Goal: Information Seeking & Learning: Learn about a topic

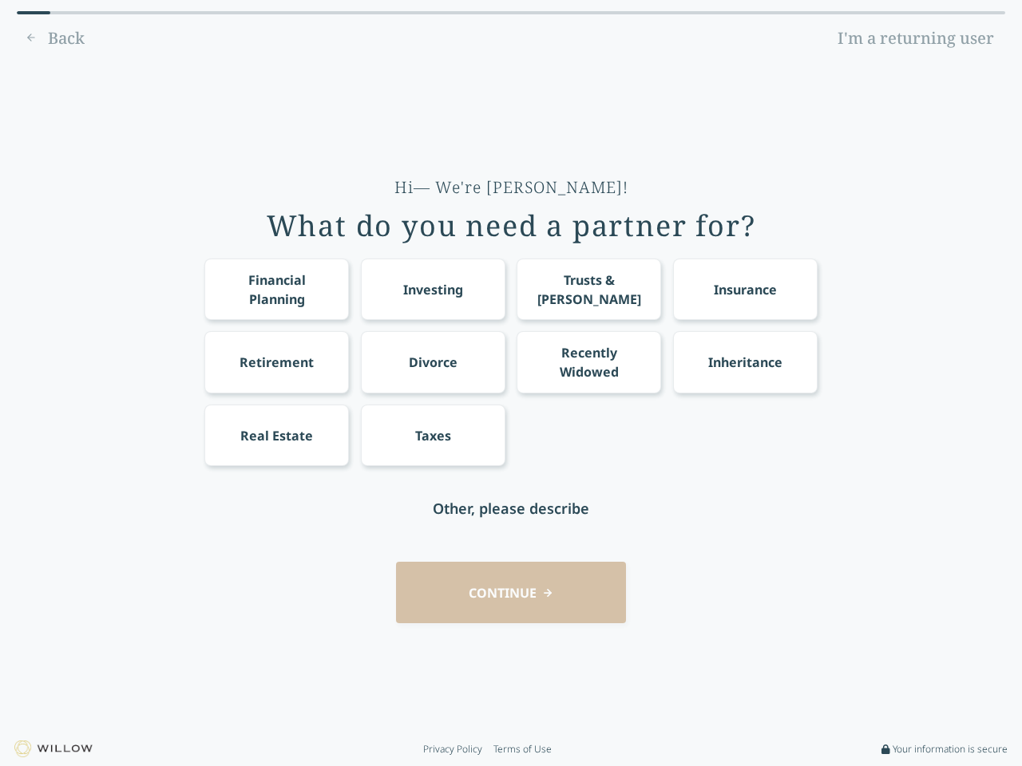
click at [511, 383] on div "Financial Planning Investing Trusts & [PERSON_NAME] Insurance Retirement Divorc…" at bounding box center [510, 363] width 613 height 208
click at [276, 289] on div "Financial Planning" at bounding box center [277, 290] width 115 height 38
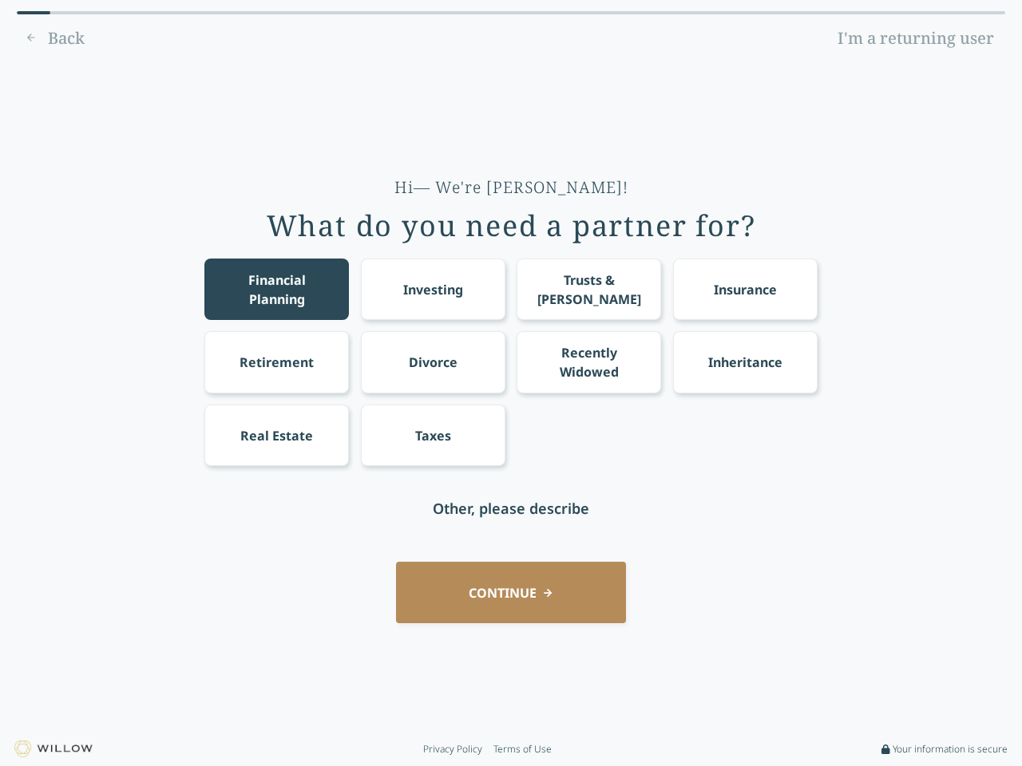
click at [433, 289] on div "Investing" at bounding box center [433, 289] width 60 height 19
click at [588, 289] on div "Trusts & [PERSON_NAME]" at bounding box center [589, 290] width 115 height 38
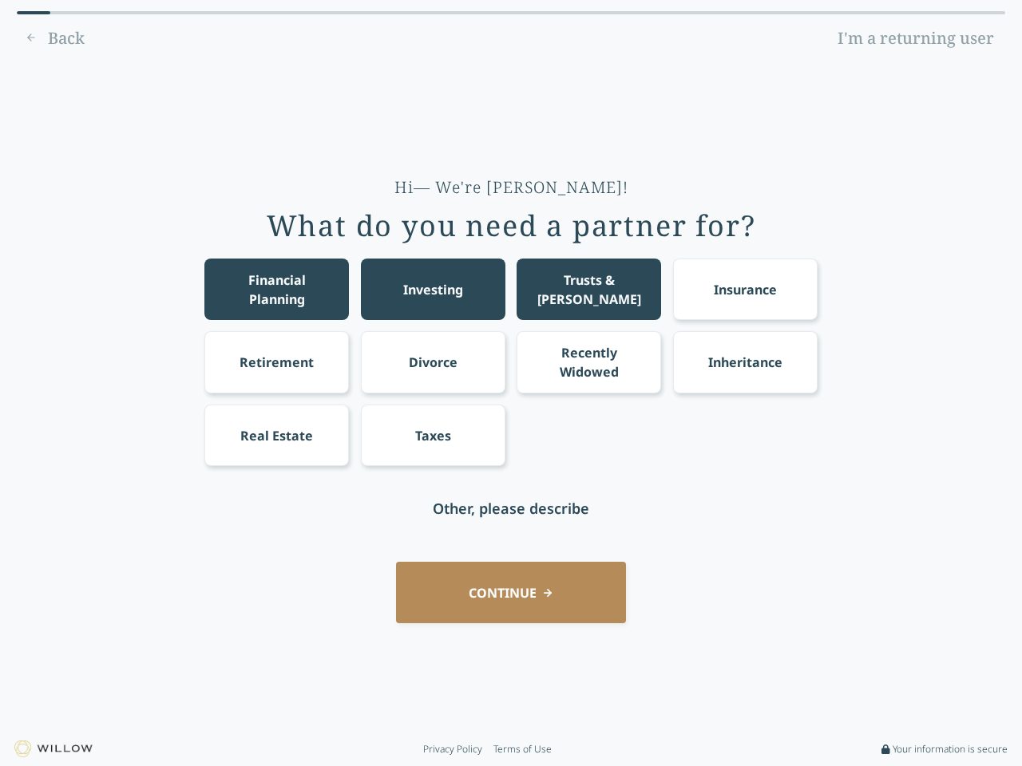
click at [745, 289] on div "Insurance" at bounding box center [745, 289] width 63 height 19
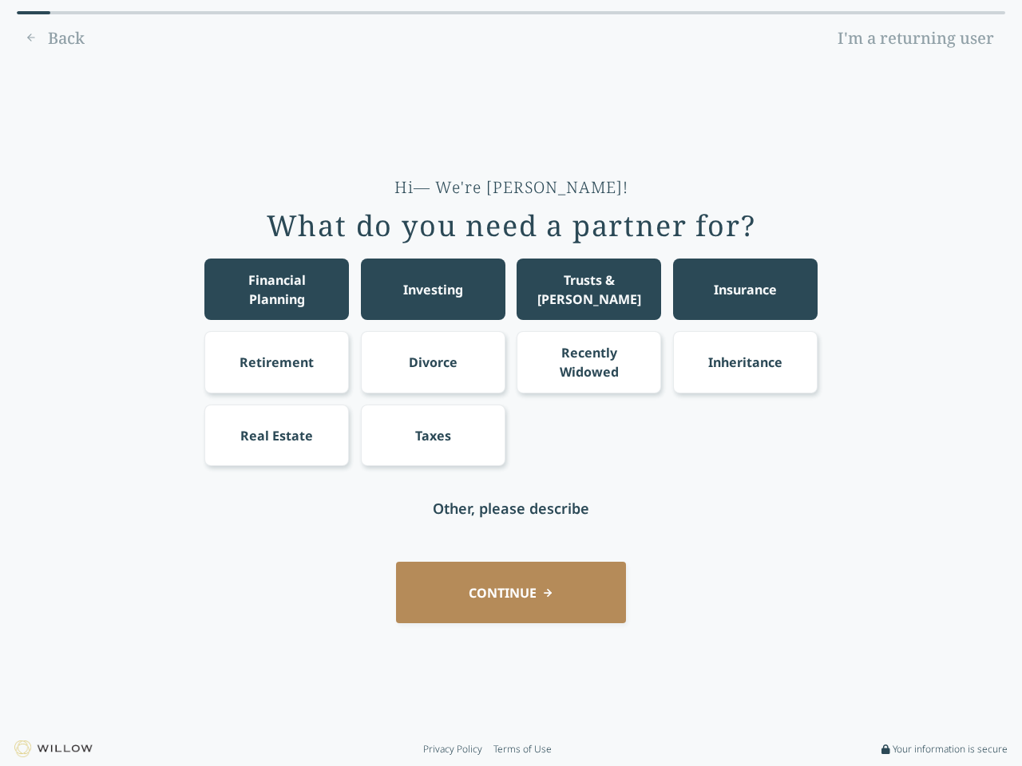
click at [276, 362] on div "Retirement" at bounding box center [276, 362] width 74 height 19
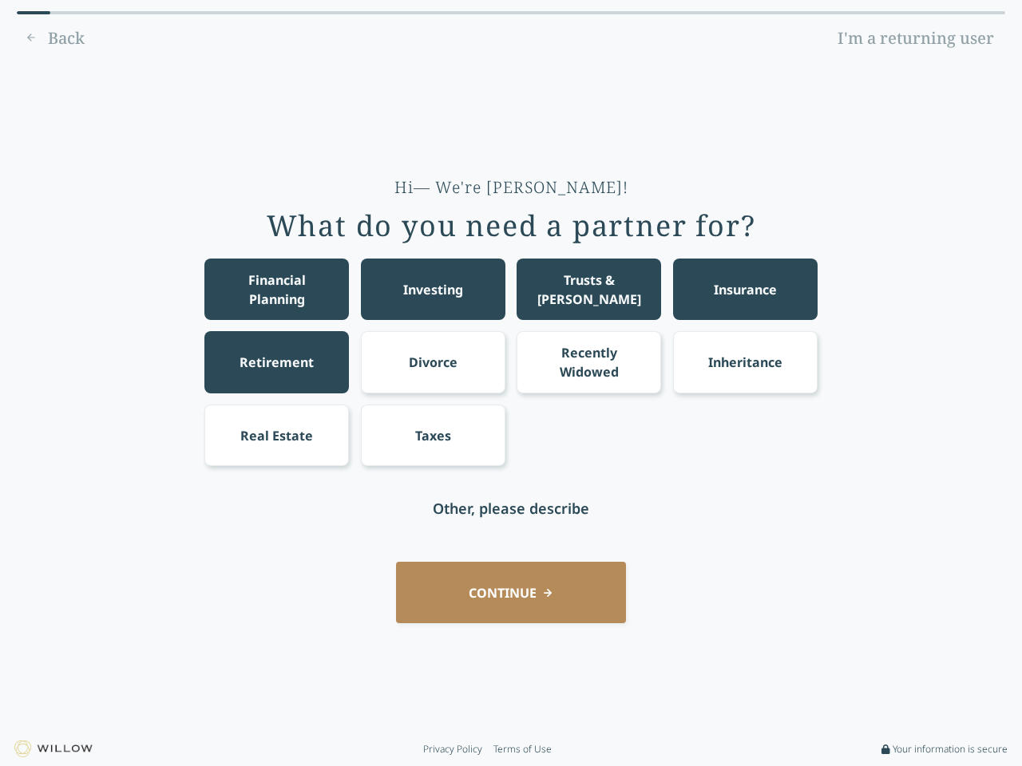
click at [433, 362] on div "Divorce" at bounding box center [433, 362] width 49 height 19
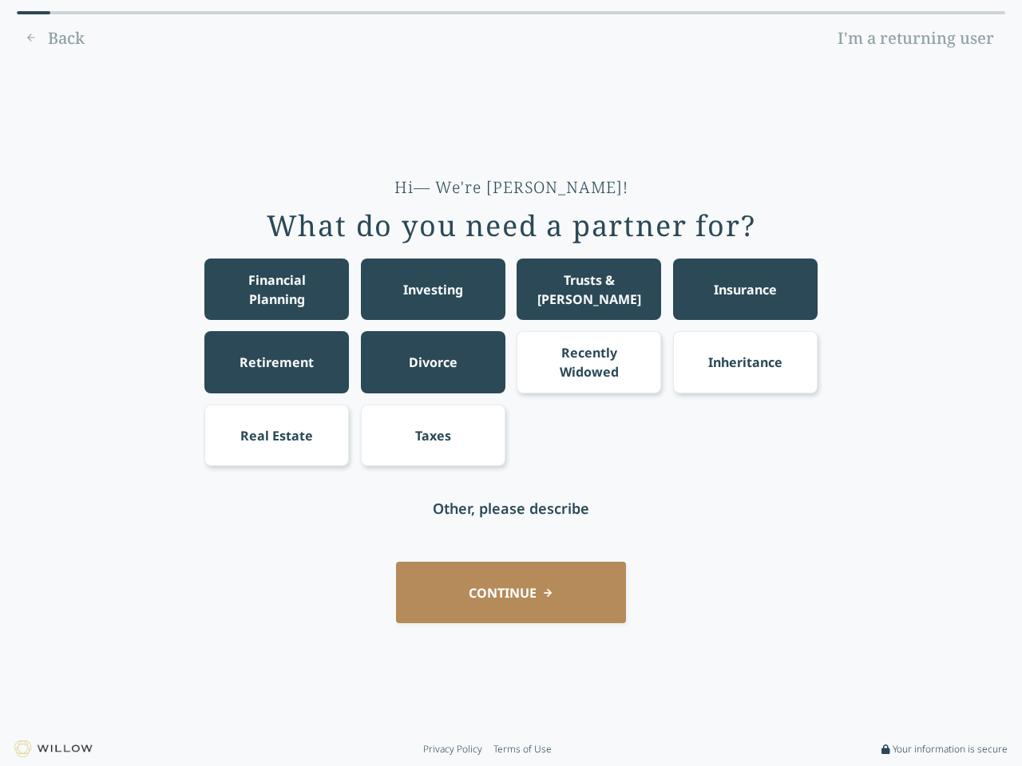
click at [588, 362] on div "Recently Widowed" at bounding box center [589, 362] width 115 height 38
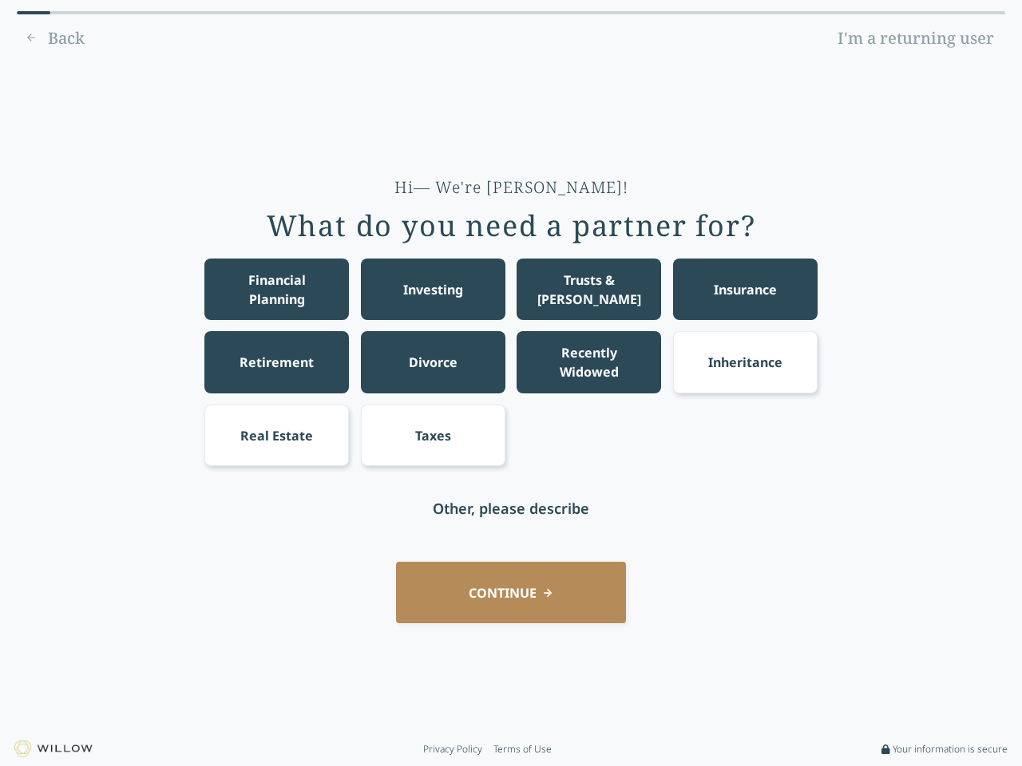
click at [745, 362] on div "Inheritance" at bounding box center [745, 362] width 74 height 19
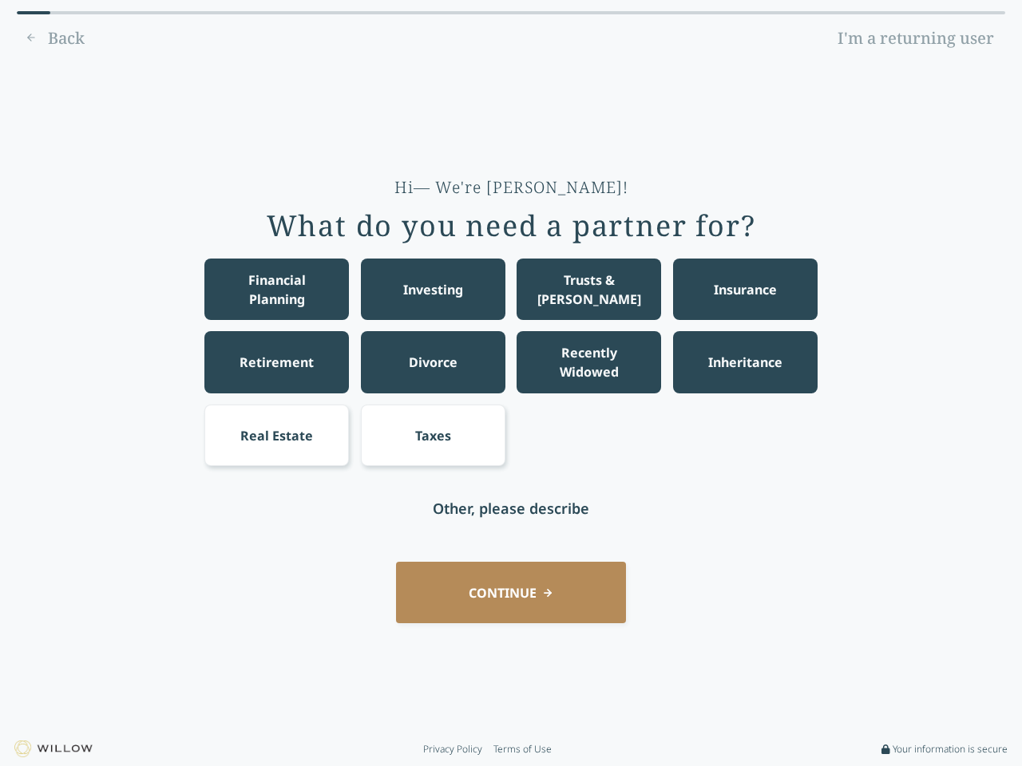
click at [276, 435] on div "Real Estate" at bounding box center [276, 435] width 73 height 19
